Goal: Find specific page/section: Find specific page/section

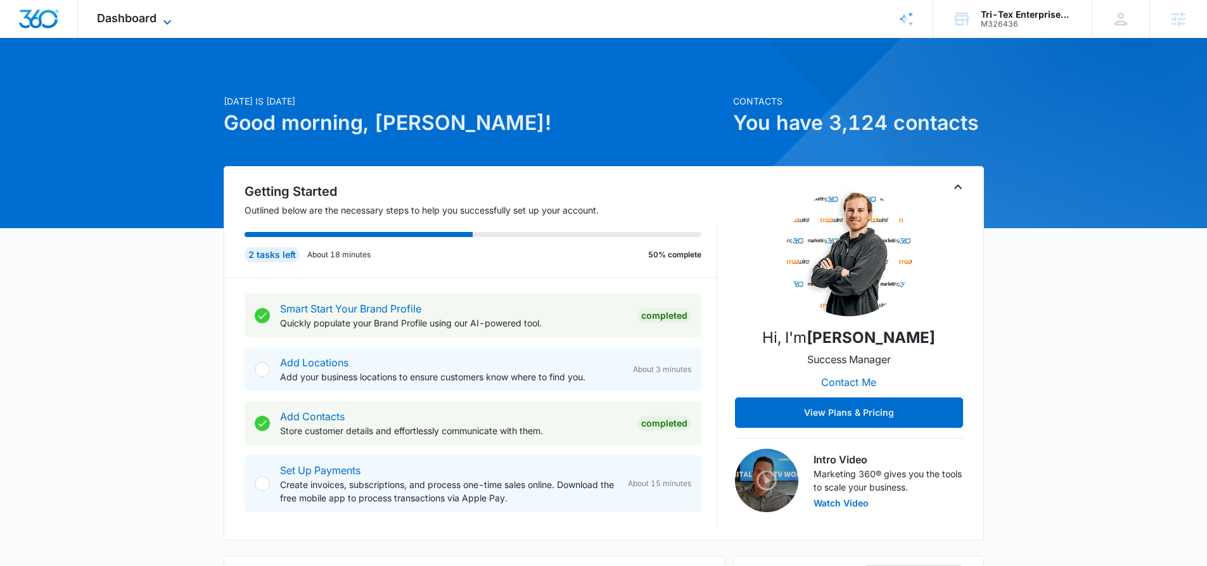
click at [156, 16] on span "Dashboard" at bounding box center [127, 17] width 60 height 13
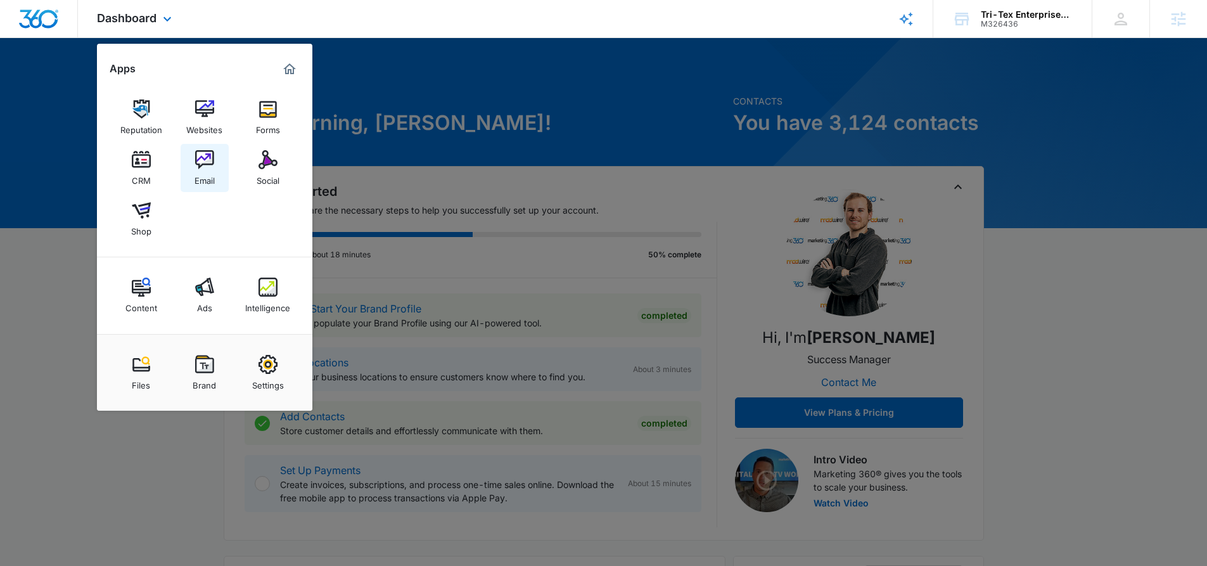
click at [201, 163] on img at bounding box center [204, 159] width 19 height 19
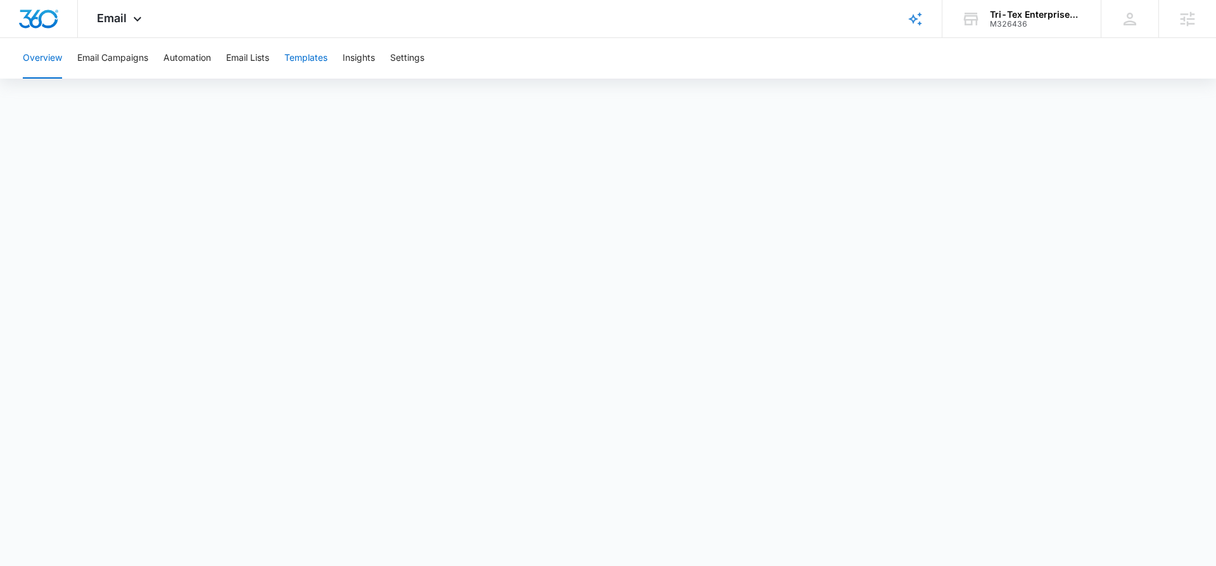
click at [300, 56] on button "Templates" at bounding box center [305, 58] width 43 height 41
click at [308, 58] on button "Templates" at bounding box center [305, 58] width 43 height 41
click at [308, 56] on button "Templates" at bounding box center [305, 58] width 43 height 41
click at [141, 20] on icon at bounding box center [137, 22] width 15 height 15
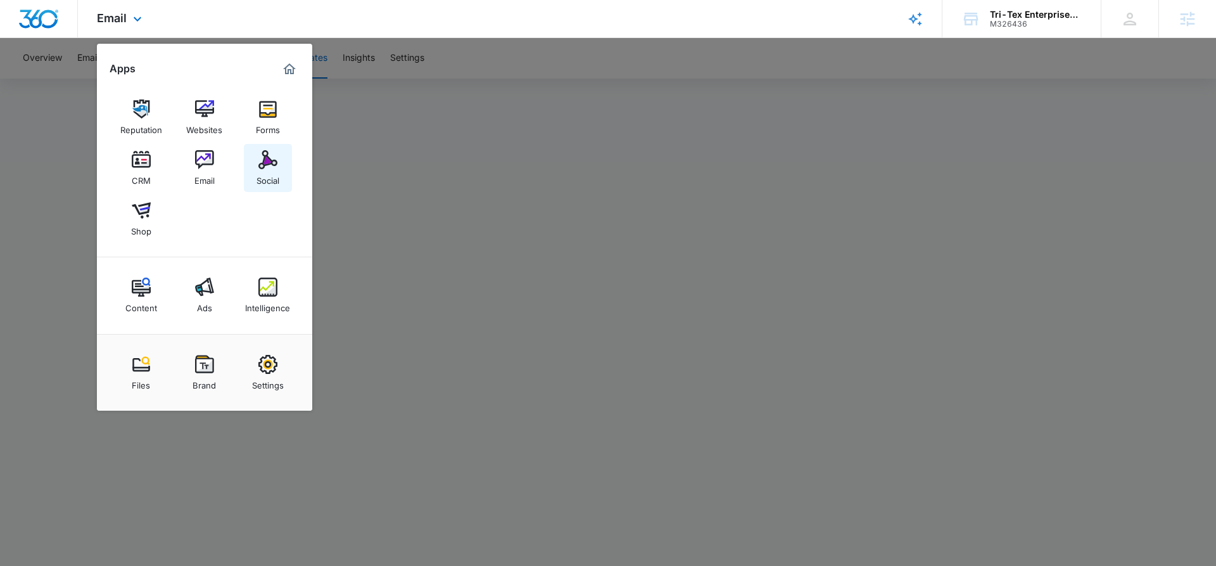
click at [275, 167] on img at bounding box center [267, 159] width 19 height 19
